Goal: Task Accomplishment & Management: Use online tool/utility

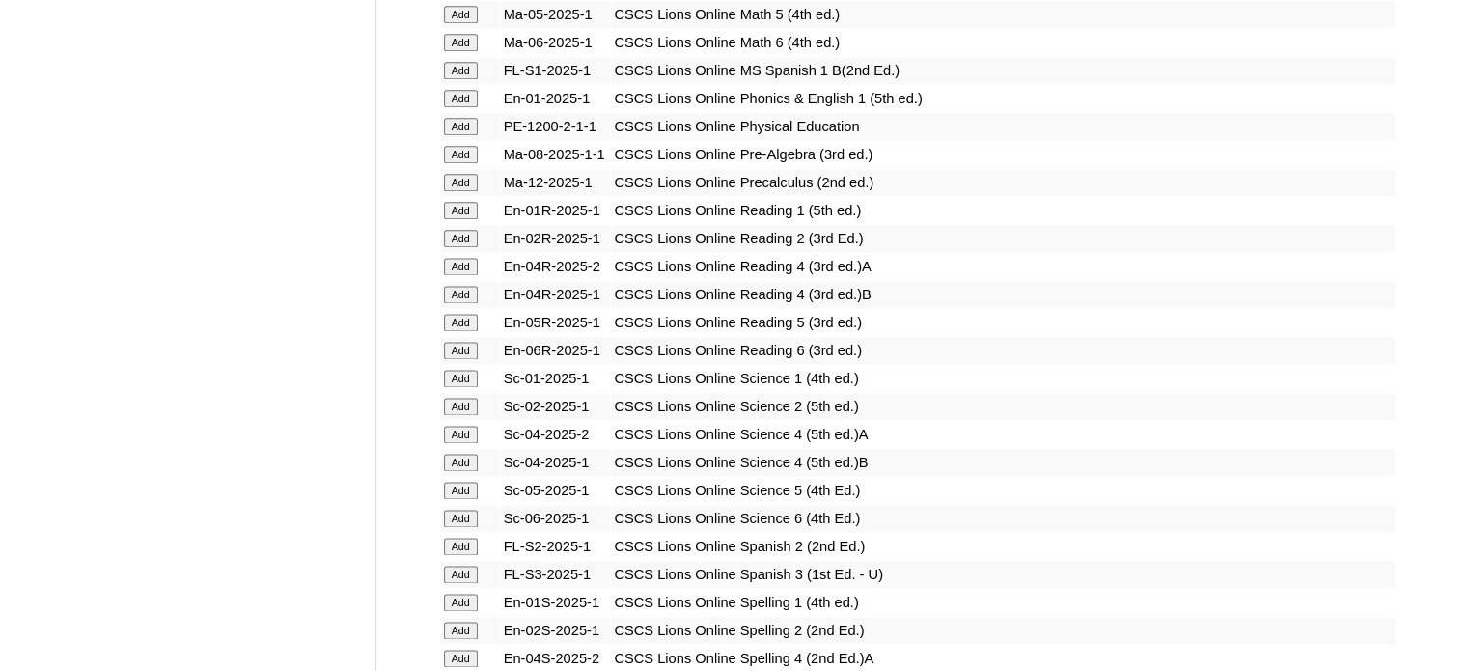
scroll to position [2510, 0]
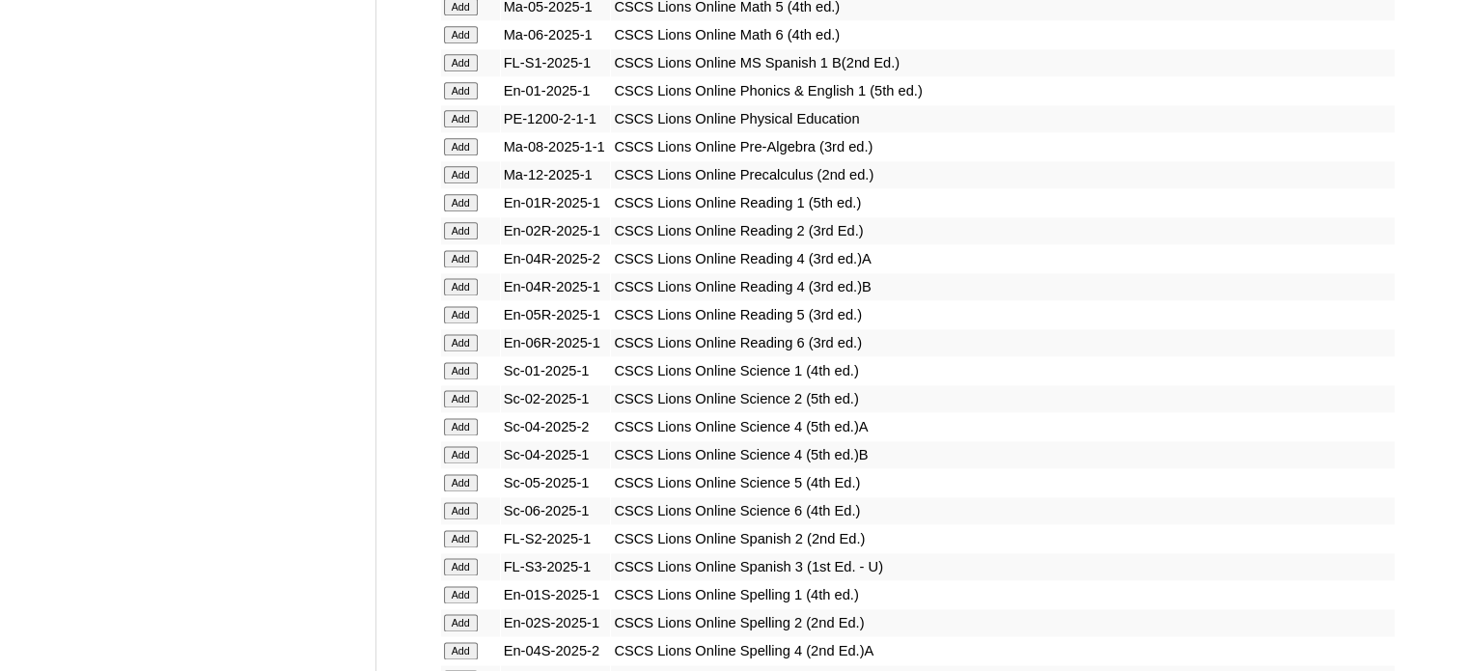
click at [461, 530] on input "Add" at bounding box center [461, 538] width 34 height 17
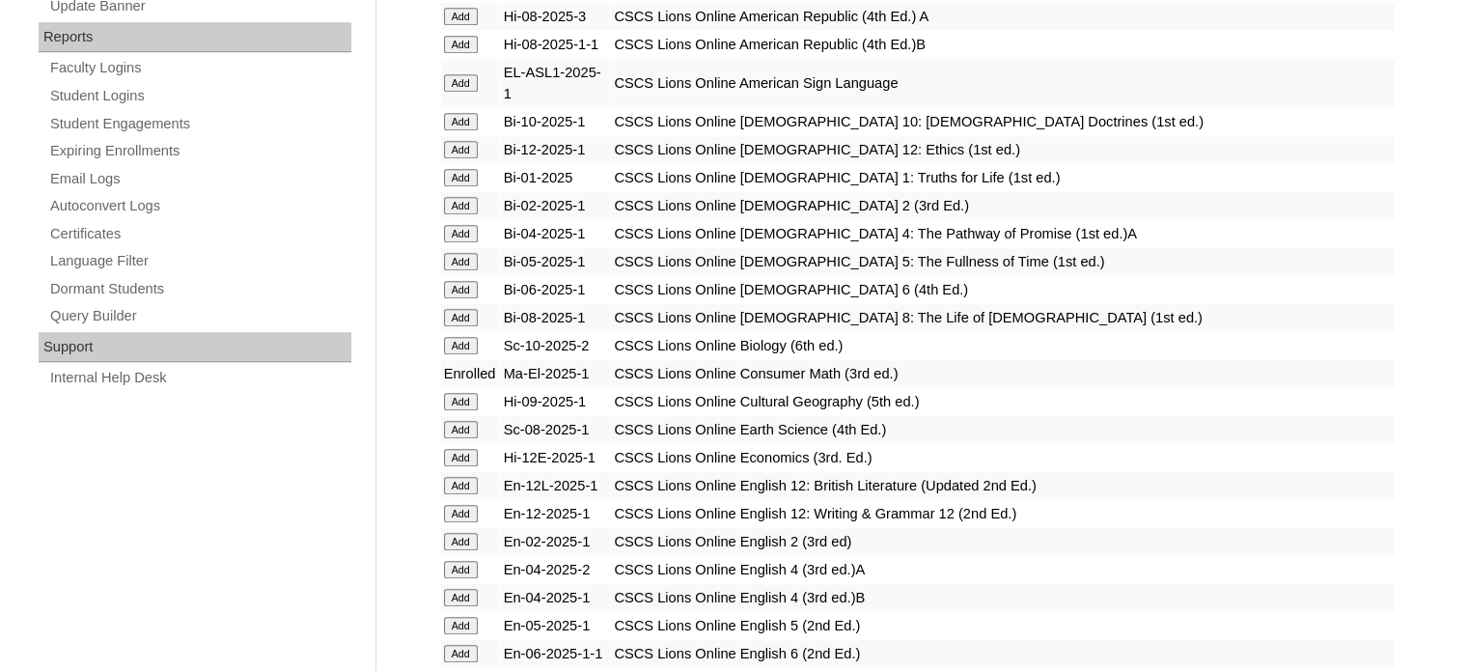
scroll to position [1158, 0]
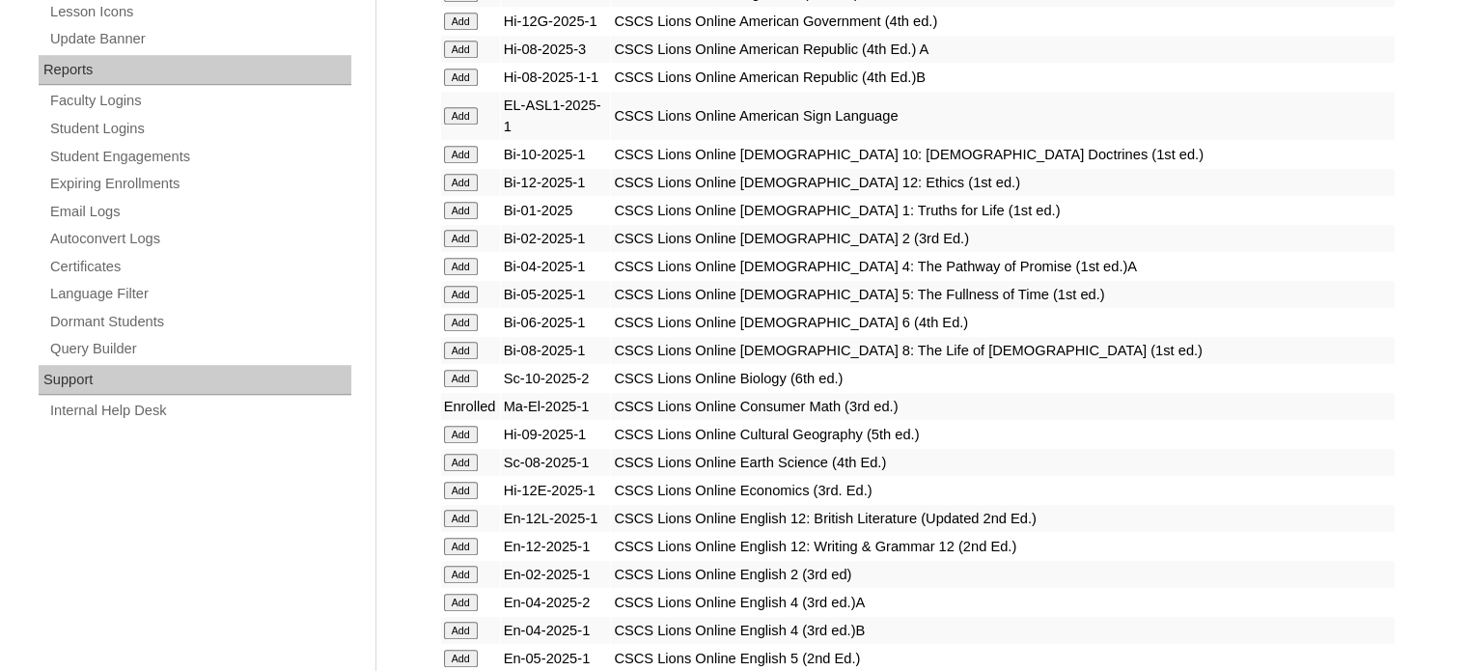
click at [455, 146] on input "Add" at bounding box center [461, 154] width 34 height 17
